Goal: Information Seeking & Learning: Learn about a topic

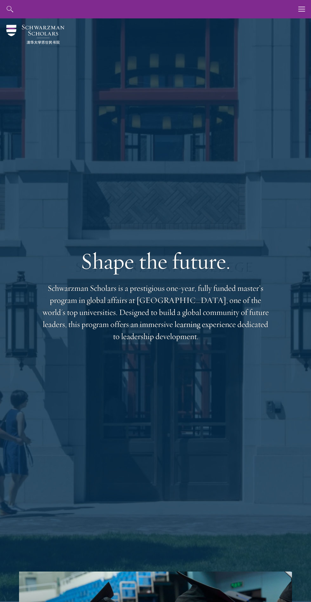
click at [288, 22] on div "Shape the future. Schwarzman Scholars is a prestigious one-year, fully funded m…" at bounding box center [155, 294] width 273 height 553
click at [301, 11] on use "button" at bounding box center [301, 9] width 7 height 5
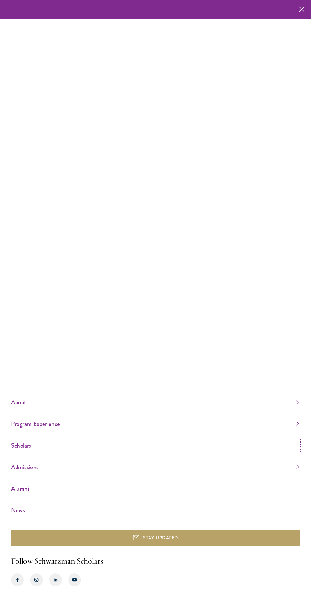
click at [45, 450] on link "Scholars" at bounding box center [154, 445] width 287 height 10
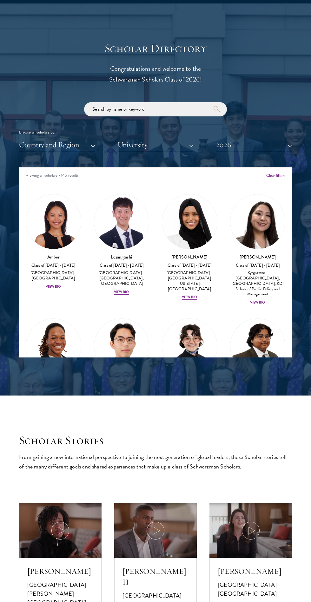
scroll to position [683, 0]
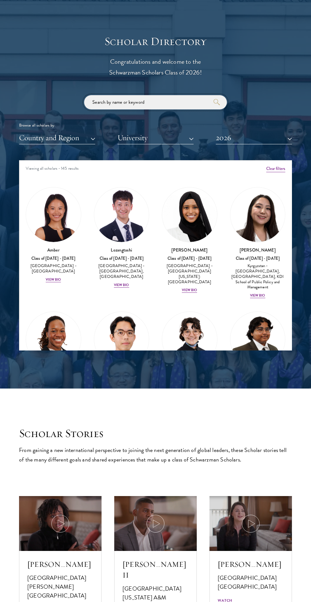
click at [96, 103] on input "search" at bounding box center [155, 102] width 143 height 14
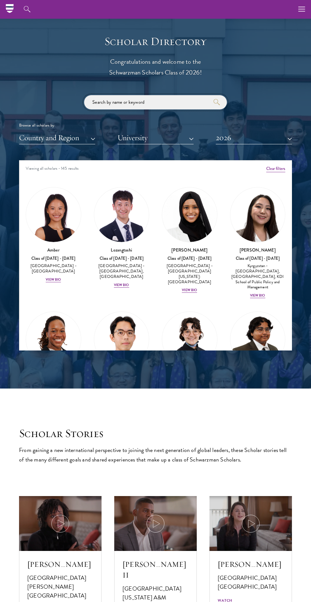
scroll to position [664, 0]
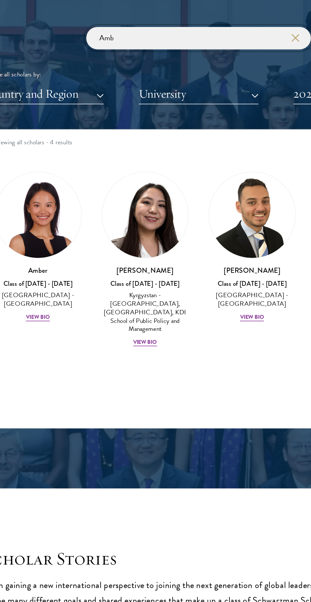
type input "Amb"
click at [41, 232] on img at bounding box center [53, 234] width 55 height 55
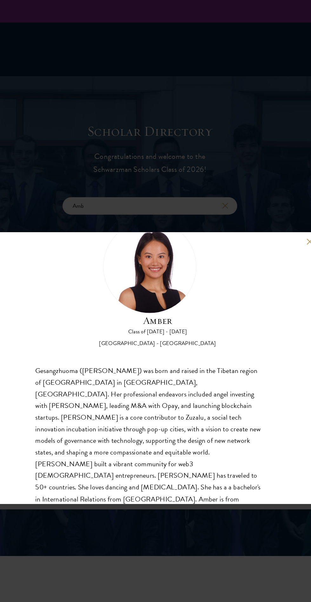
scroll to position [610, 0]
